Goal: Transaction & Acquisition: Purchase product/service

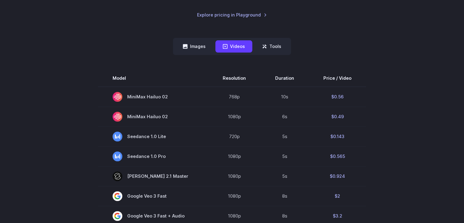
scroll to position [135, 0]
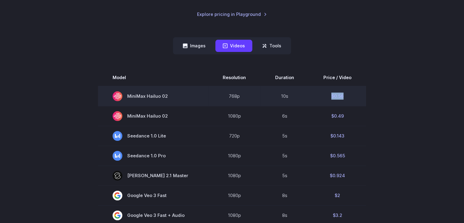
drag, startPoint x: 355, startPoint y: 96, endPoint x: 324, endPoint y: 100, distance: 32.0
click at [324, 100] on td "$0.56" at bounding box center [337, 96] width 57 height 20
click at [331, 98] on td "$0.56" at bounding box center [337, 96] width 57 height 20
click at [163, 98] on span "MiniMax Hailuo 02" at bounding box center [153, 96] width 81 height 10
click at [170, 96] on span "MiniMax Hailuo 02" at bounding box center [153, 96] width 81 height 10
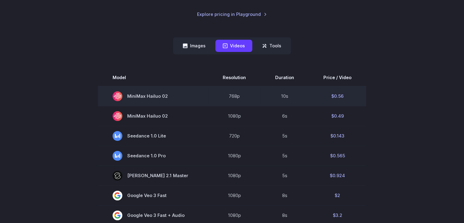
copy span "MiniMax Hailuo 02"
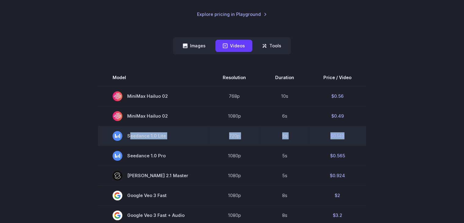
drag, startPoint x: 346, startPoint y: 139, endPoint x: 129, endPoint y: 136, distance: 216.8
click at [129, 136] on tr "Seedance 1.0 Lite 720p 5s $0.143" at bounding box center [232, 136] width 268 height 20
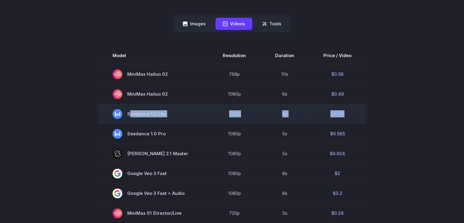
scroll to position [157, 0]
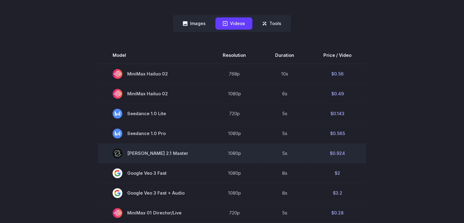
click at [293, 145] on td "5s" at bounding box center [285, 153] width 48 height 20
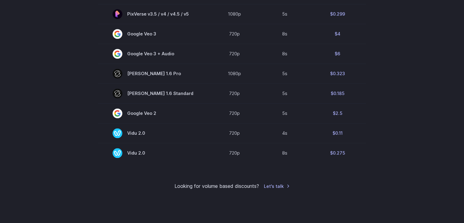
scroll to position [455, 0]
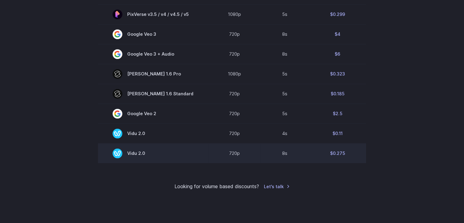
drag, startPoint x: 347, startPoint y: 159, endPoint x: 147, endPoint y: 165, distance: 200.1
click at [147, 163] on tr "Vidu 2.0 720p 8s $0.275" at bounding box center [232, 153] width 268 height 20
click at [135, 158] on span "Vidu 2.0" at bounding box center [153, 153] width 81 height 10
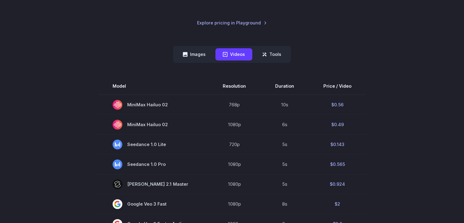
scroll to position [126, 0]
click at [256, 57] on button "Tools" at bounding box center [272, 54] width 34 height 12
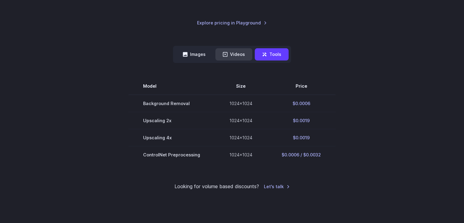
click at [241, 57] on button "Videos" at bounding box center [234, 54] width 37 height 12
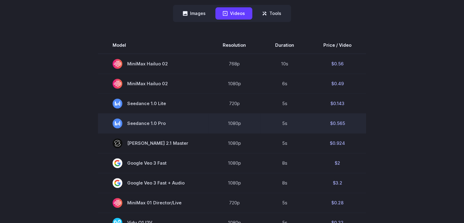
scroll to position [0, 0]
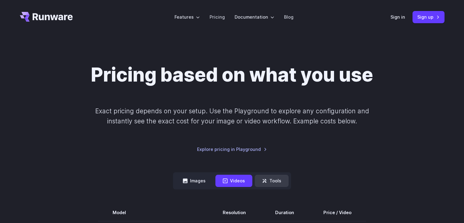
click at [271, 183] on button "Tools" at bounding box center [272, 181] width 34 height 12
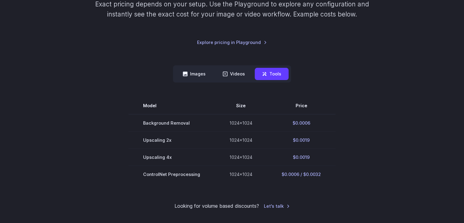
scroll to position [106, 0]
click at [230, 79] on button "Videos" at bounding box center [234, 74] width 37 height 12
